Goal: Task Accomplishment & Management: Manage account settings

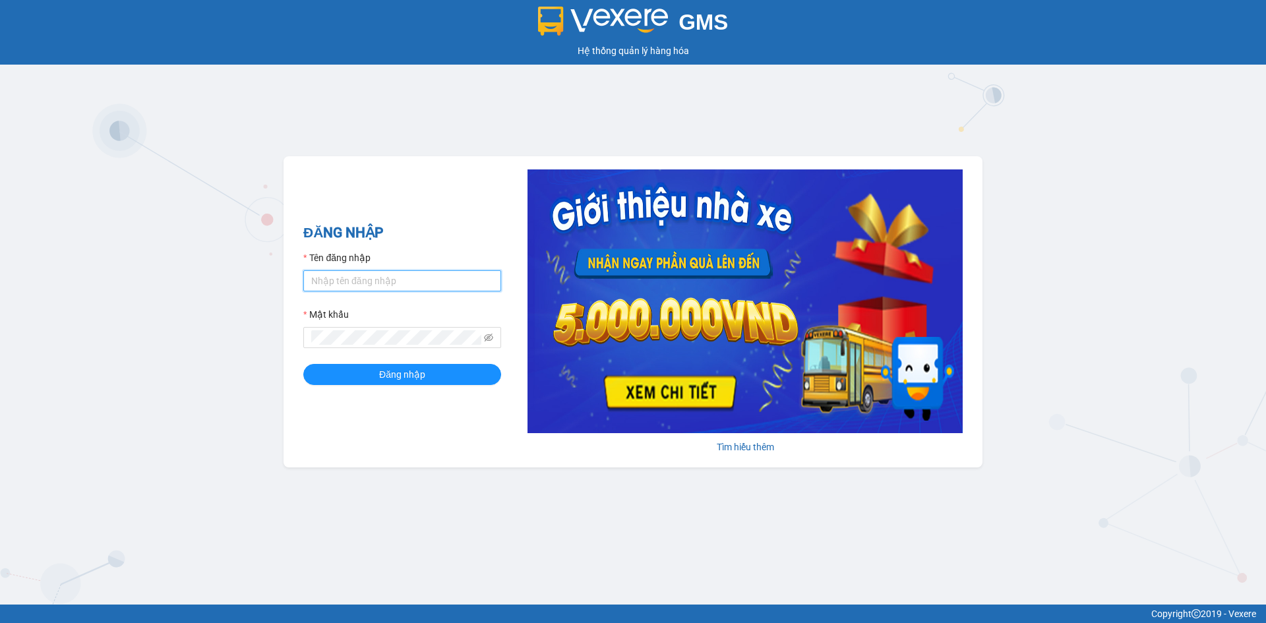
click at [365, 276] on input "Tên đăng nhập" at bounding box center [402, 280] width 198 height 21
type input "kimngan.namhailimo"
click at [303, 364] on button "Đăng nhập" at bounding box center [402, 374] width 198 height 21
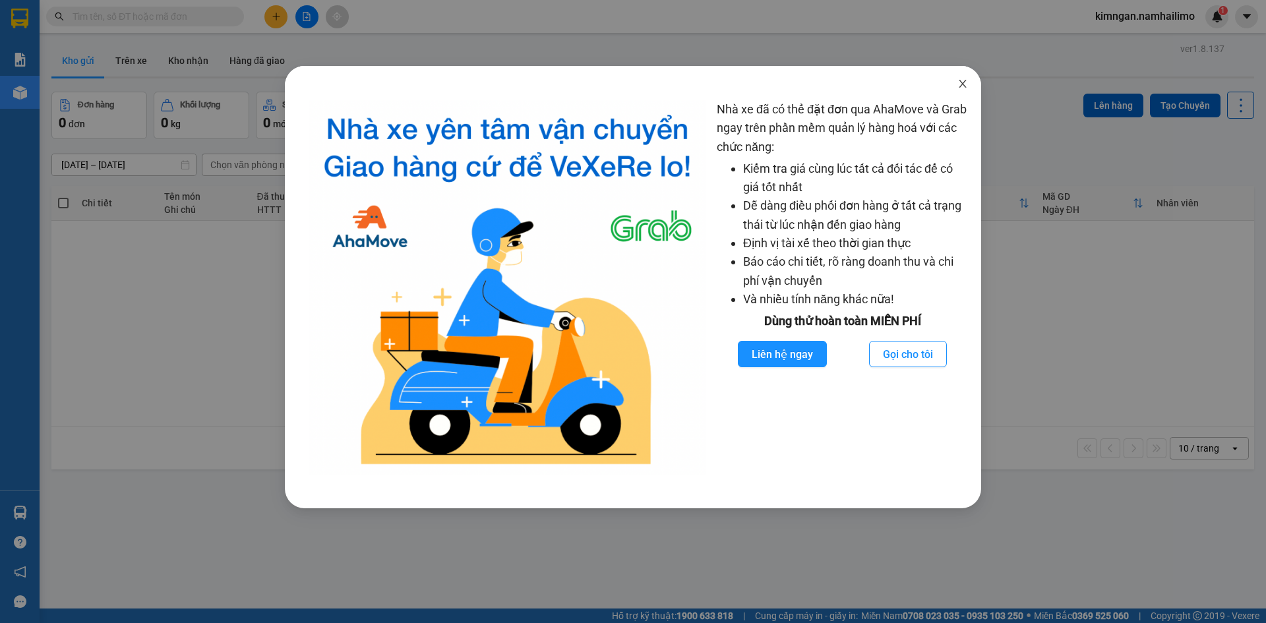
click at [963, 87] on icon "close" at bounding box center [962, 83] width 11 height 11
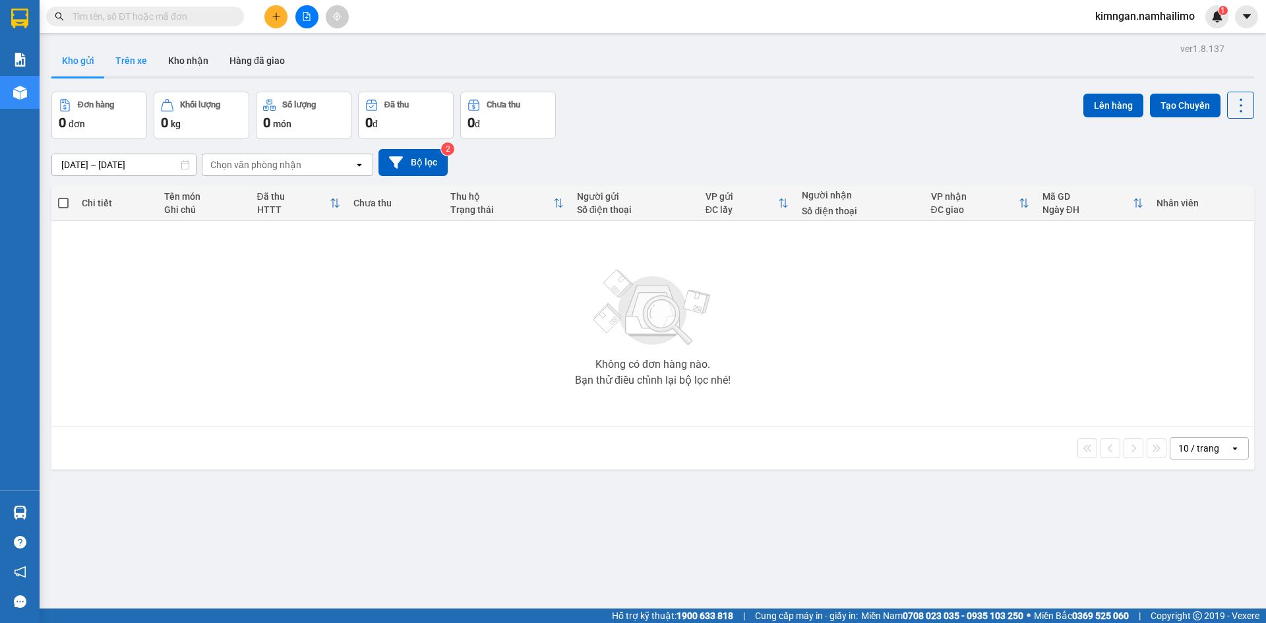
click at [112, 66] on button "Trên xe" at bounding box center [131, 61] width 53 height 32
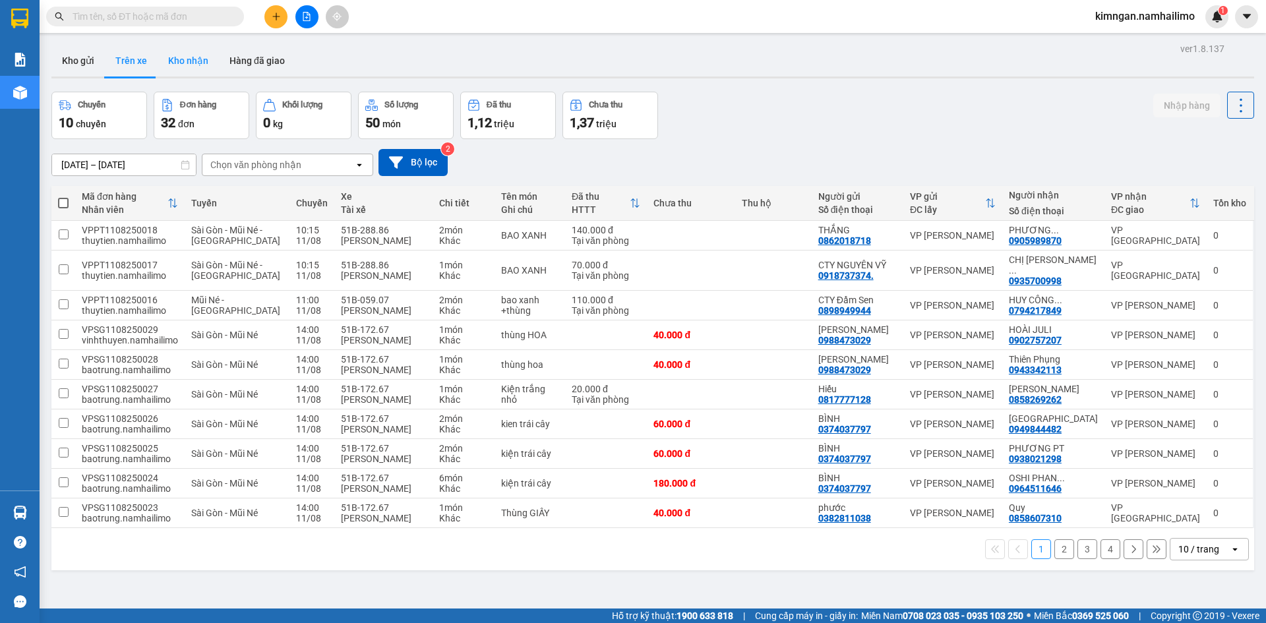
click at [170, 57] on button "Kho nhận" at bounding box center [188, 61] width 61 height 32
